Goal: Task Accomplishment & Management: Manage account settings

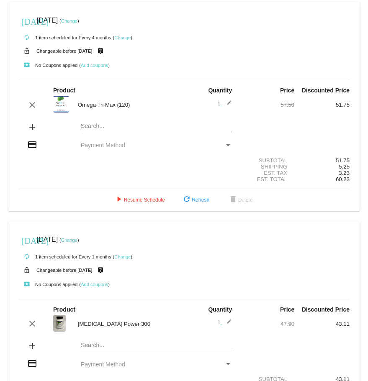
click at [59, 101] on img at bounding box center [61, 104] width 16 height 17
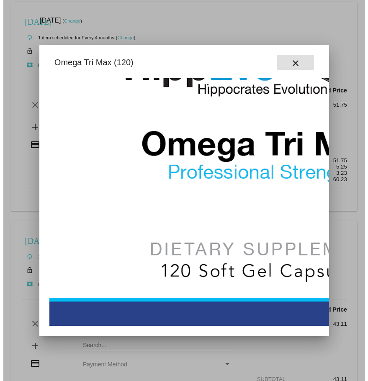
scroll to position [212, 0]
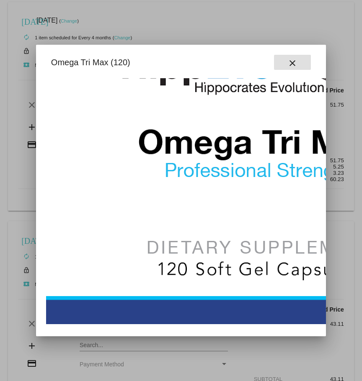
click at [297, 58] on mat-icon "close" at bounding box center [292, 63] width 10 height 10
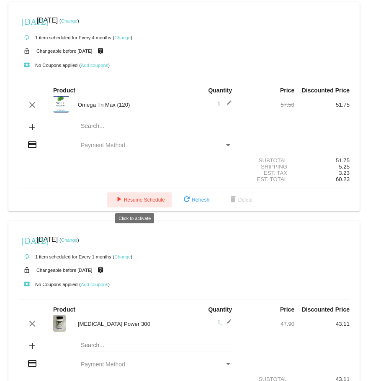
click at [154, 199] on span "play_arrow Resume Schedule" at bounding box center [139, 200] width 51 height 6
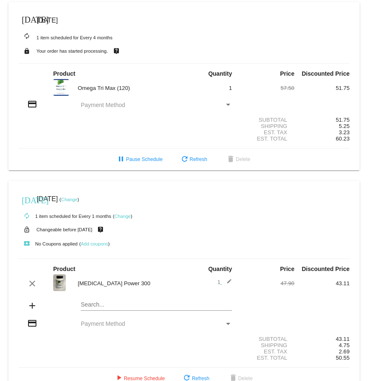
click at [105, 105] on span "Payment Method" at bounding box center [103, 105] width 44 height 7
click at [28, 102] on mat-icon "credit_card" at bounding box center [32, 104] width 10 height 10
click at [224, 103] on div "Payment Method" at bounding box center [228, 105] width 8 height 7
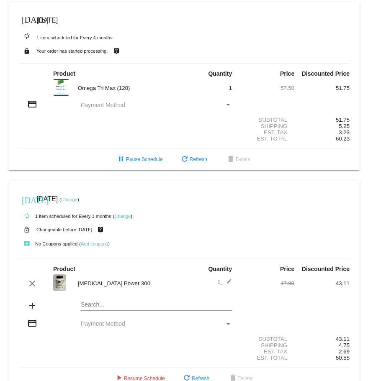
click at [224, 103] on div "Payment Method" at bounding box center [228, 105] width 8 height 7
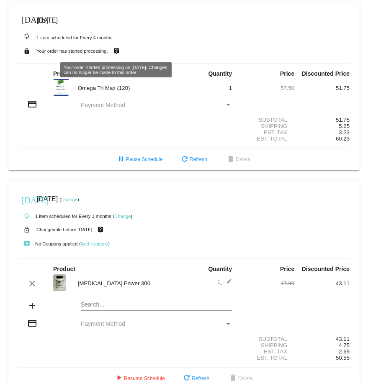
click at [55, 23] on span "[DATE]" at bounding box center [47, 20] width 21 height 7
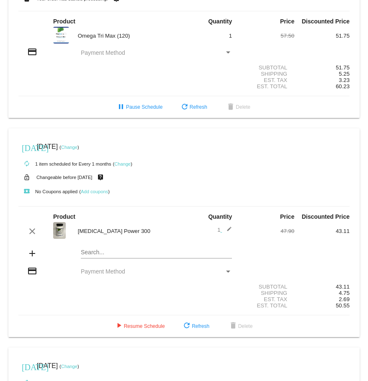
scroll to position [0, 0]
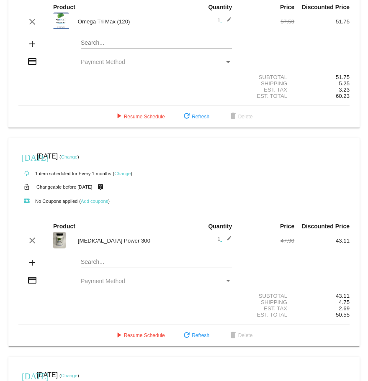
scroll to position [84, 0]
click at [226, 61] on div "Payment Method" at bounding box center [228, 62] width 4 height 2
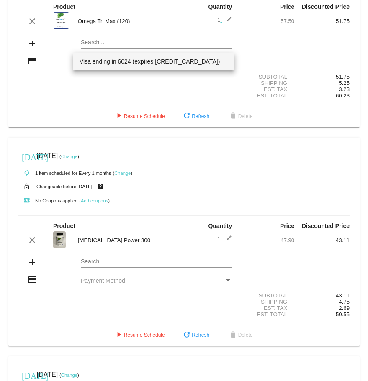
click at [126, 63] on span "Visa ending in 6024 (expires 03/30)" at bounding box center [154, 62] width 149 height 18
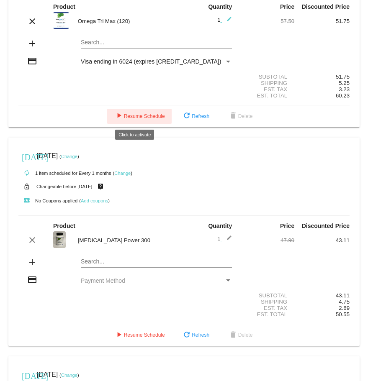
click at [141, 115] on span "play_arrow Resume Schedule" at bounding box center [139, 116] width 51 height 6
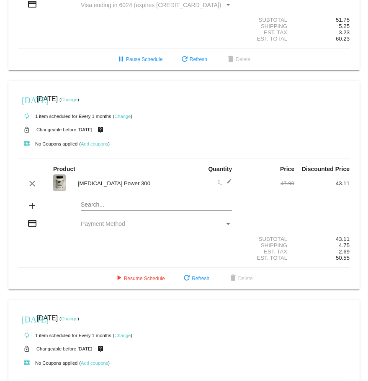
scroll to position [0, 0]
